Goal: Information Seeking & Learning: Learn about a topic

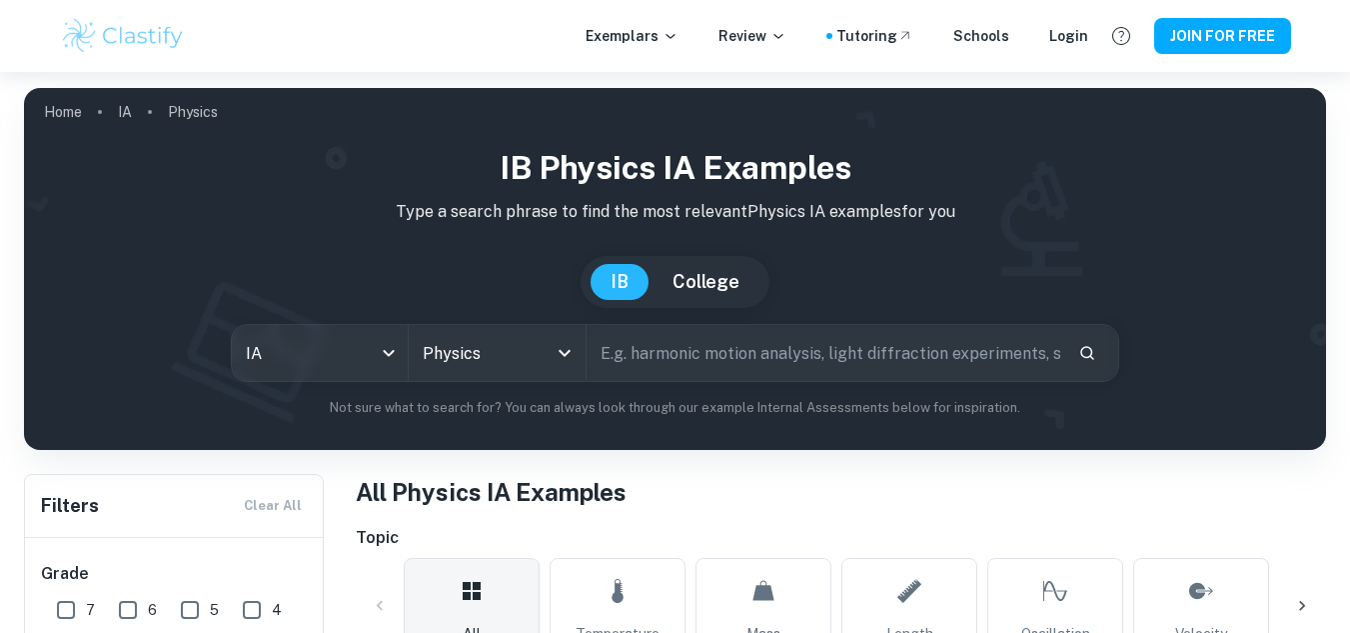
click at [700, 370] on input "text" at bounding box center [825, 353] width 477 height 56
type input "refractive index"
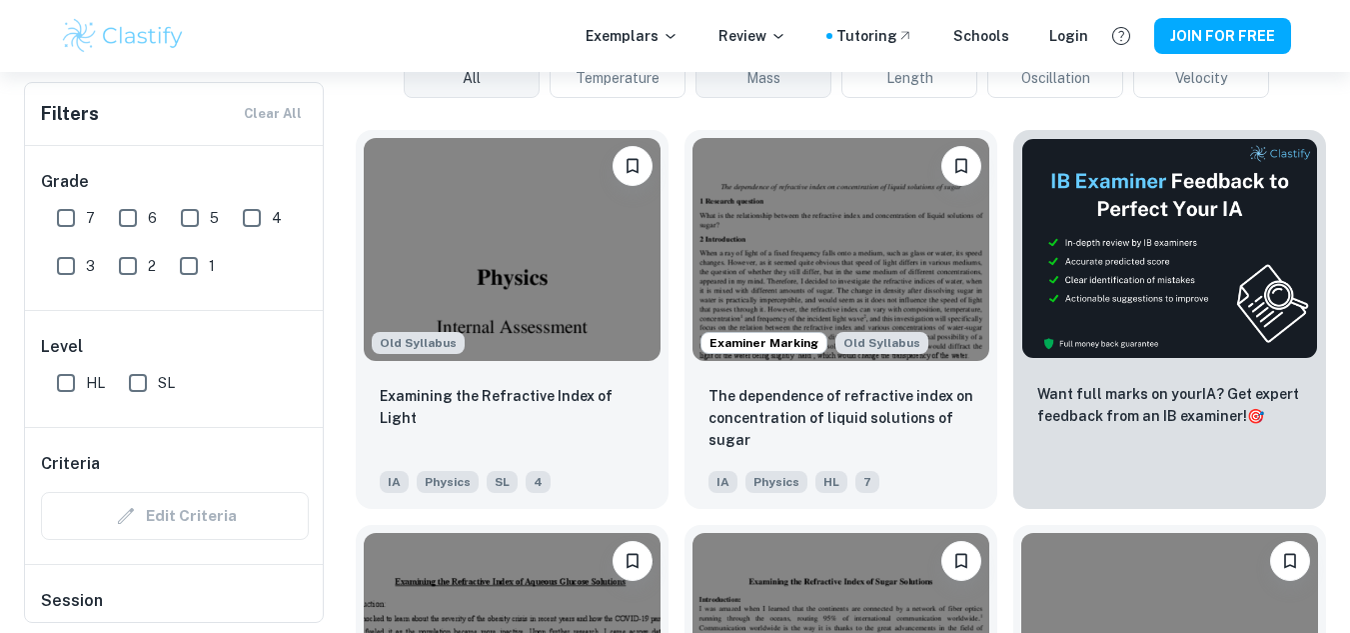
scroll to position [570, 0]
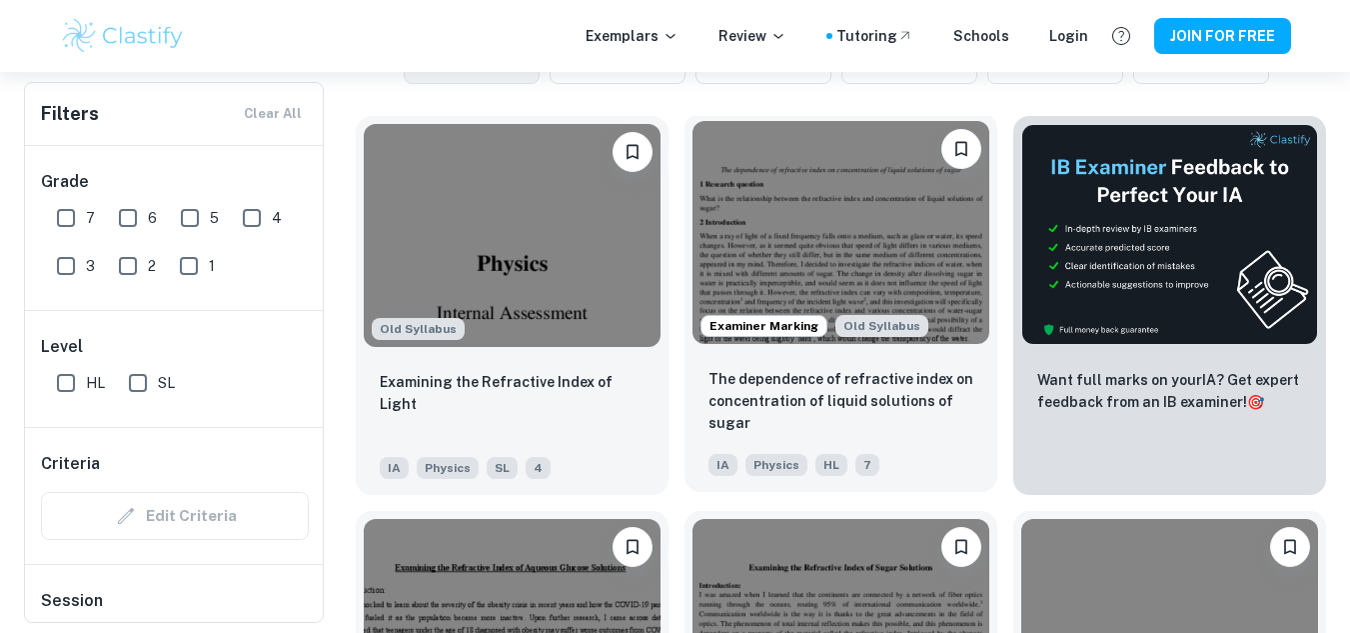
click at [924, 272] on img at bounding box center [841, 232] width 297 height 223
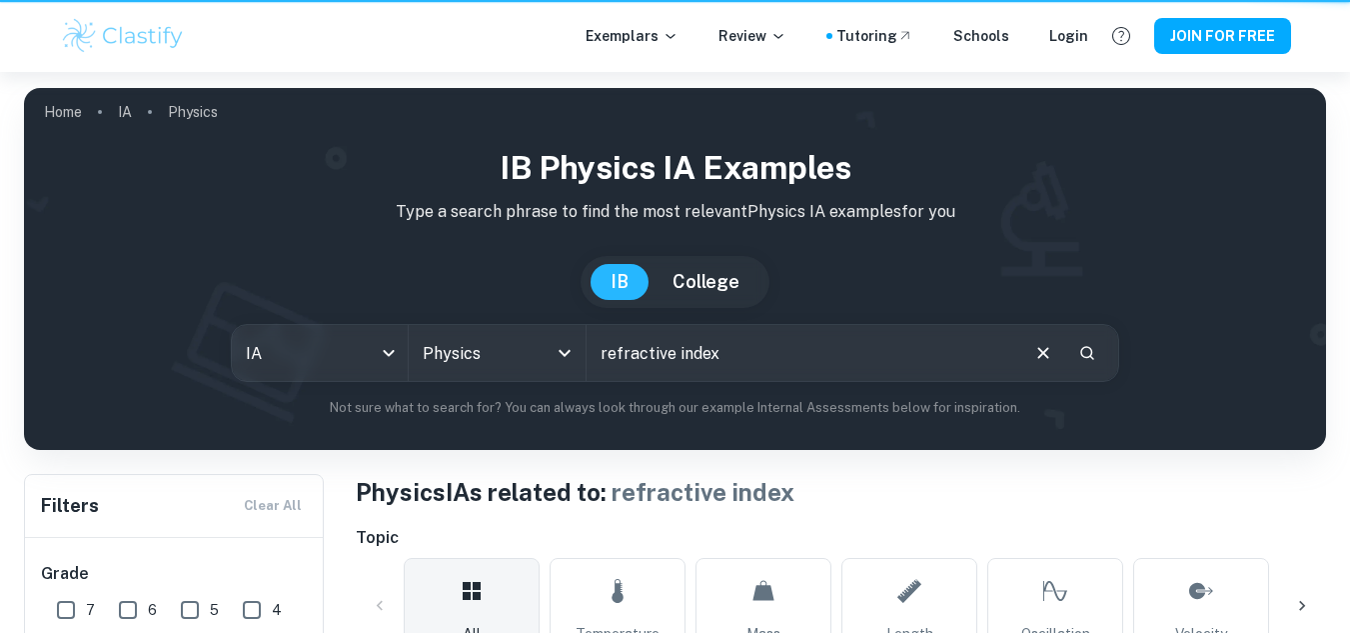
scroll to position [570, 0]
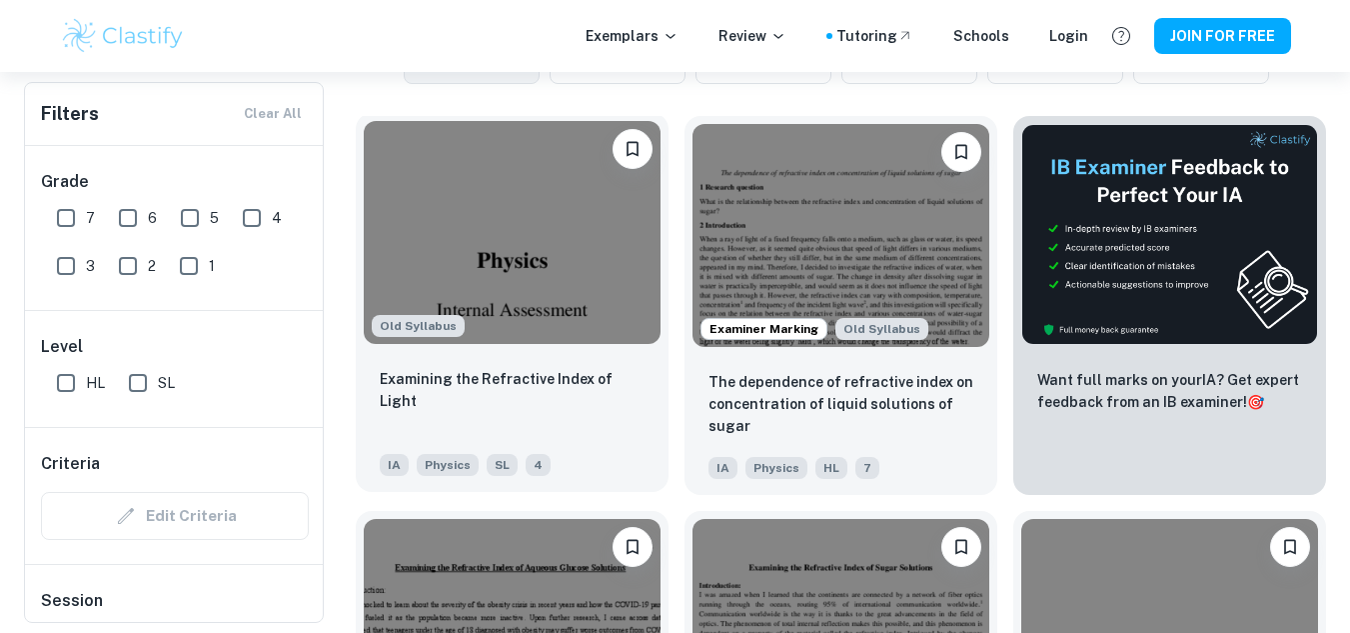
click at [530, 292] on img at bounding box center [512, 232] width 297 height 223
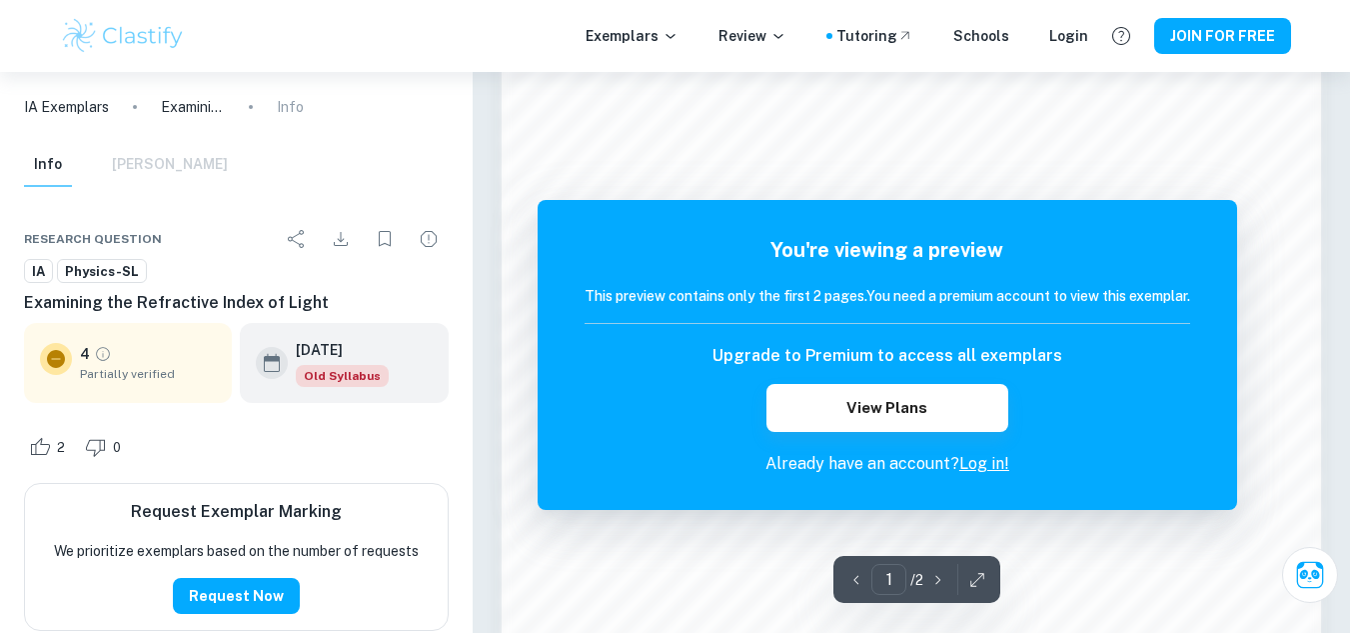
scroll to position [1389, 0]
